Goal: Task Accomplishment & Management: Use online tool/utility

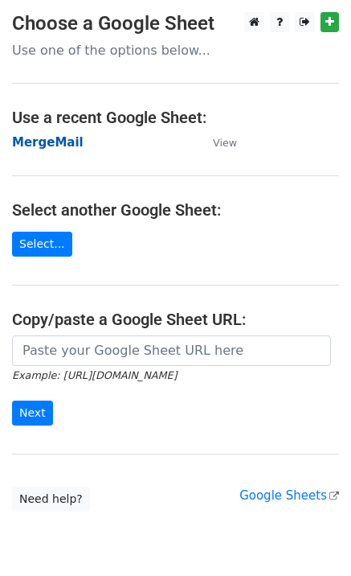
click at [47, 147] on strong "MergeMail" at bounding box center [48, 142] width 72 height 14
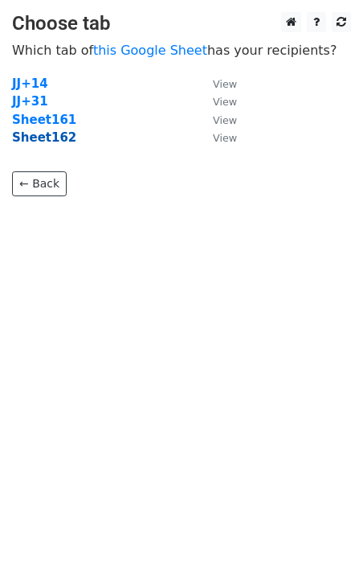
click at [51, 141] on strong "Sheet162" at bounding box center [44, 137] width 64 height 14
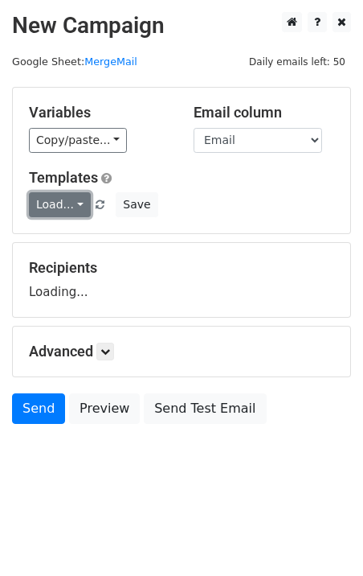
click at [72, 202] on link "Load..." at bounding box center [60, 204] width 62 height 25
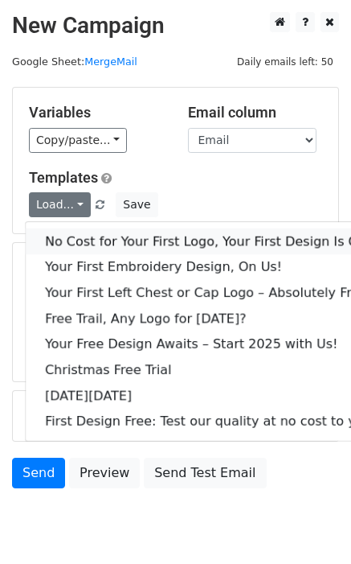
click at [101, 237] on link "No Cost for Your First Logo, Your First Design Is On Us!" at bounding box center [219, 241] width 386 height 26
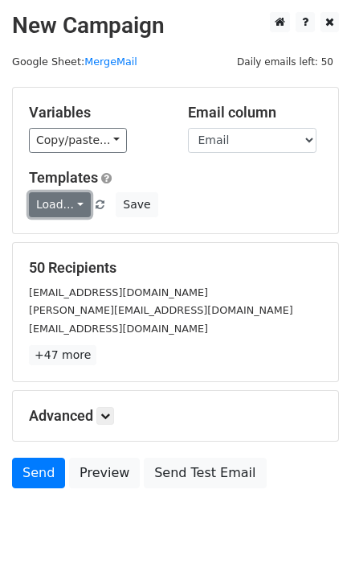
click at [78, 202] on link "Load..." at bounding box center [60, 204] width 62 height 25
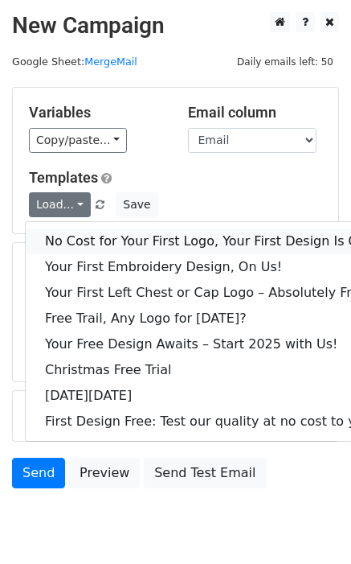
click at [90, 232] on link "No Cost for Your First Logo, Your First Design Is On Us!" at bounding box center [219, 241] width 386 height 26
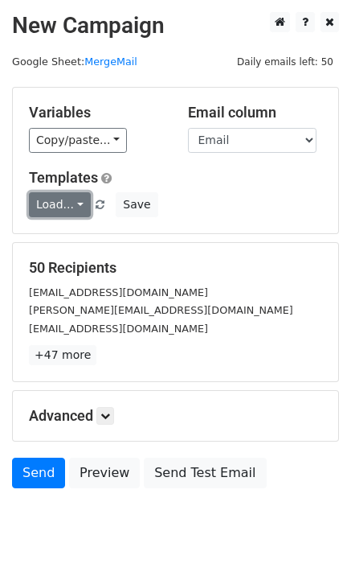
click at [57, 204] on link "Load..." at bounding box center [60, 204] width 62 height 25
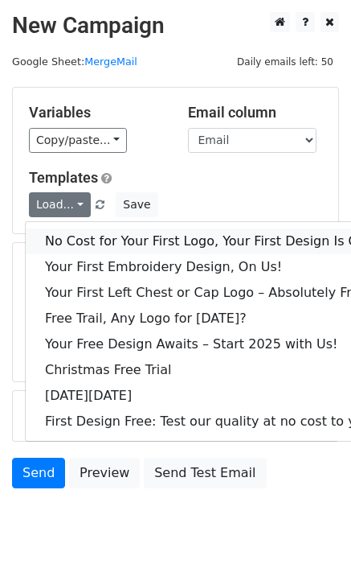
click at [85, 235] on link "No Cost for Your First Logo, Your First Design Is On Us!" at bounding box center [219, 241] width 386 height 26
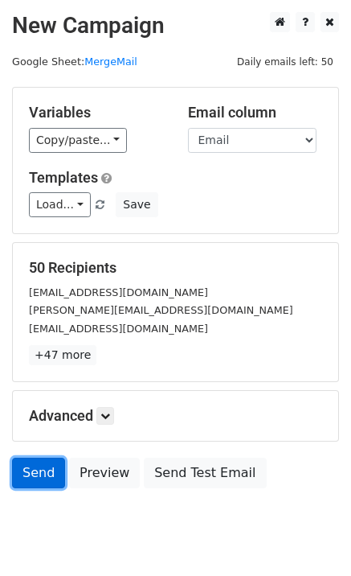
click at [27, 478] on link "Send" at bounding box center [38, 473] width 53 height 31
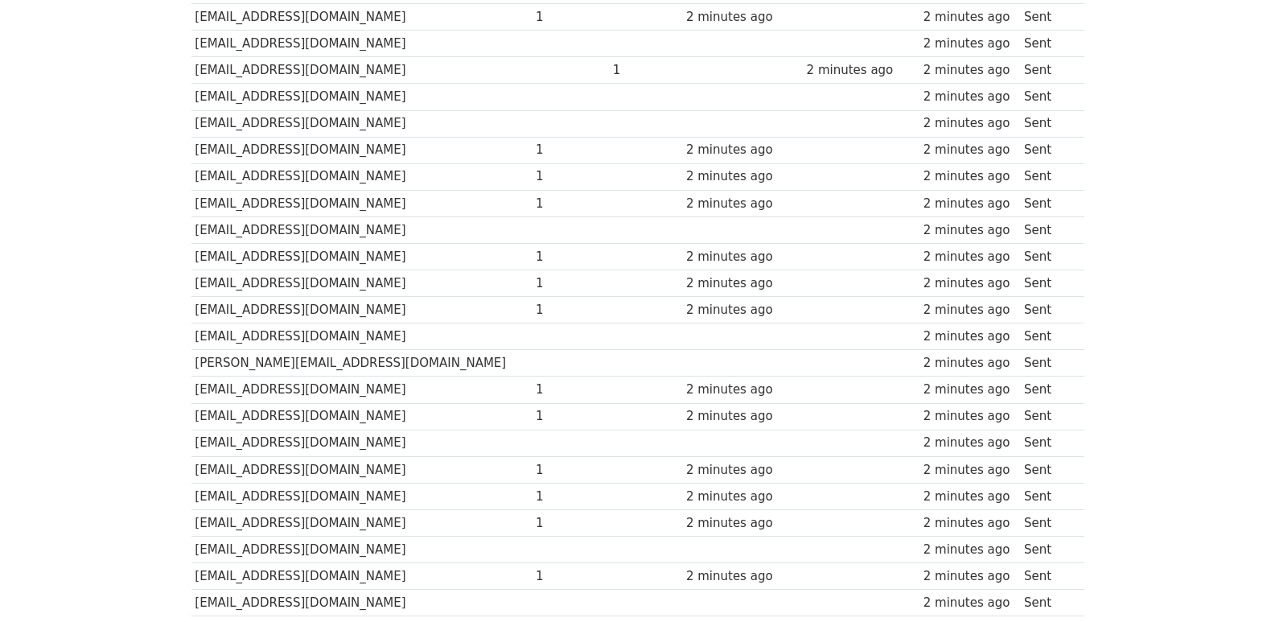
scroll to position [1119, 0]
